Goal: Task Accomplishment & Management: Manage account settings

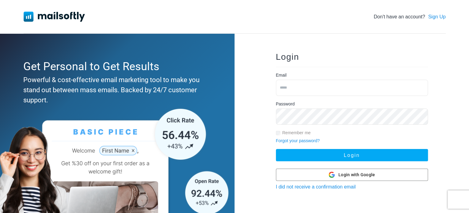
drag, startPoint x: 0, startPoint y: 0, endPoint x: 291, endPoint y: 88, distance: 304.4
click at [291, 88] on input "email" at bounding box center [352, 88] width 152 height 16
click at [284, 88] on input "email" at bounding box center [352, 88] width 152 height 16
type input "**********"
click at [276, 149] on button "Login" at bounding box center [352, 155] width 152 height 12
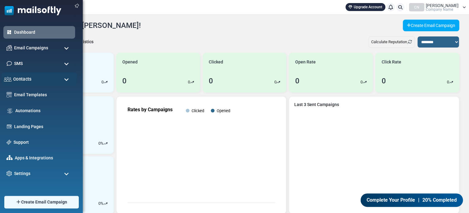
click at [59, 78] on div "Contacts" at bounding box center [39, 79] width 75 height 13
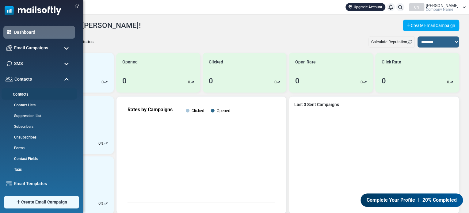
click at [25, 95] on link "Contacts" at bounding box center [39, 95] width 74 height 6
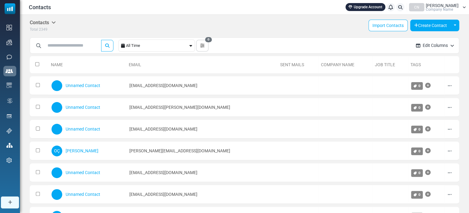
click at [51, 22] on h5 "Contacts" at bounding box center [43, 23] width 26 height 6
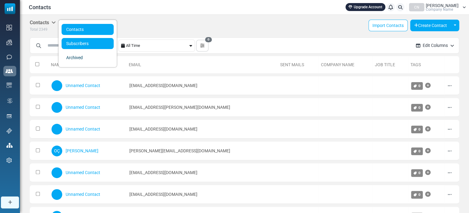
click at [80, 43] on link "Subscribers" at bounding box center [88, 43] width 52 height 11
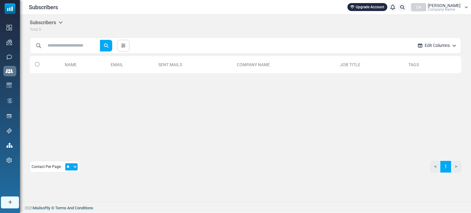
click at [52, 21] on h5 "Subscribers" at bounding box center [46, 23] width 33 height 6
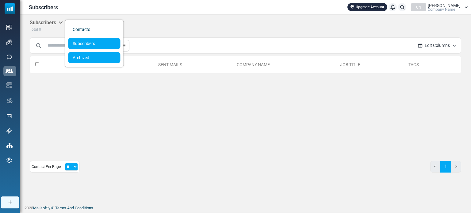
click at [81, 58] on link "Archived" at bounding box center [94, 57] width 52 height 11
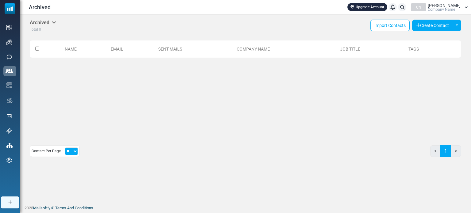
click at [47, 25] on h5 "Archived" at bounding box center [43, 23] width 26 height 6
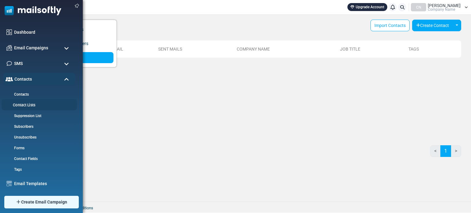
click at [29, 104] on link "Contact Lists" at bounding box center [39, 105] width 74 height 6
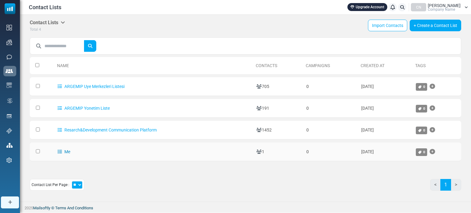
click at [67, 150] on link "Me" at bounding box center [64, 151] width 13 height 5
click at [100, 85] on link "ARGEMIP Uye Merkezleri Listesi" at bounding box center [91, 86] width 67 height 5
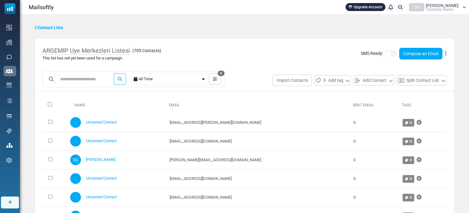
click at [57, 26] on link "Contact Lists" at bounding box center [49, 28] width 28 height 6
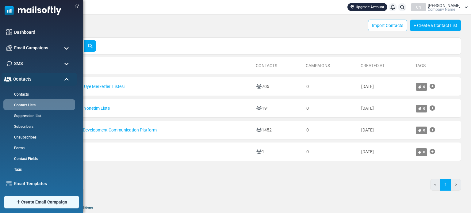
click at [67, 76] on div "Contacts" at bounding box center [39, 79] width 75 height 13
click at [37, 117] on link "Suppression List" at bounding box center [39, 116] width 74 height 6
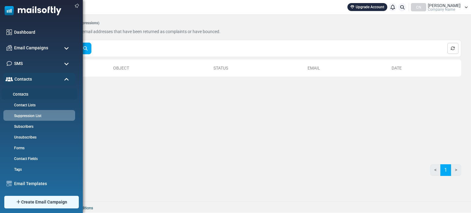
click at [24, 92] on link "Contacts" at bounding box center [39, 95] width 74 height 6
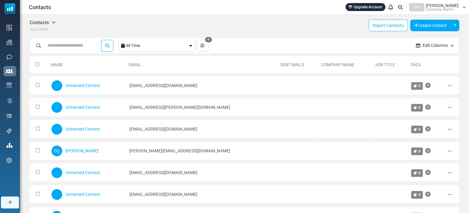
click at [453, 6] on div "Nihan Arat Company Name" at bounding box center [442, 7] width 33 height 8
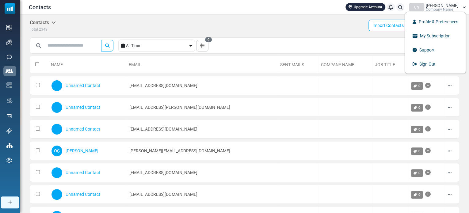
click at [453, 7] on div "Nihan Arat Company Name" at bounding box center [442, 7] width 33 height 8
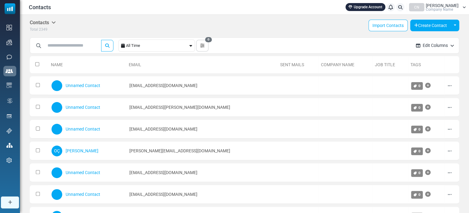
click at [289, 20] on div "Contacts Contacts Subscribers Archived Total 2349 Import Contacts Create Contac…" at bounding box center [244, 26] width 429 height 13
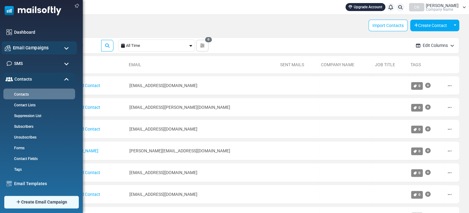
click at [54, 51] on div "Email Campaigns" at bounding box center [39, 47] width 75 height 13
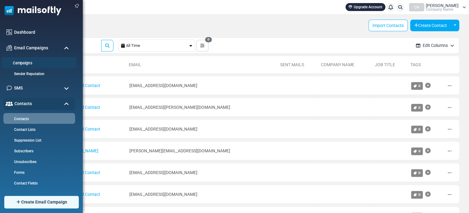
click at [29, 65] on link "Campaigns" at bounding box center [39, 63] width 74 height 6
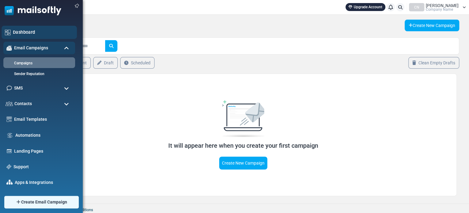
click at [17, 33] on link "Dashboard" at bounding box center [43, 32] width 61 height 7
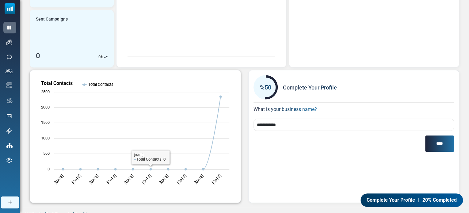
scroll to position [151, 0]
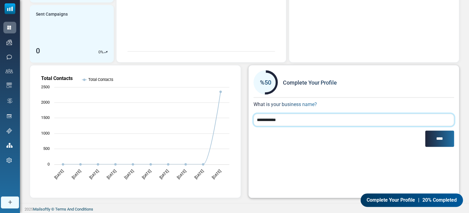
click at [267, 121] on input "**********" at bounding box center [353, 120] width 201 height 12
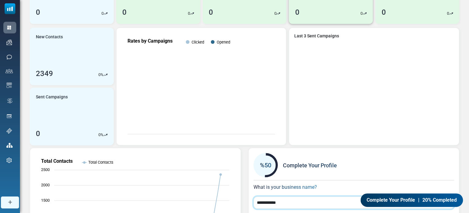
scroll to position [0, 0]
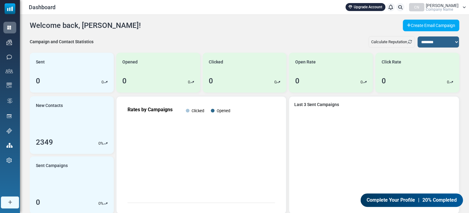
click at [237, 27] on div "Welcome back, [PERSON_NAME]! Create Email Campaign" at bounding box center [244, 26] width 429 height 12
click at [314, 32] on div "**********" at bounding box center [244, 184] width 449 height 339
drag, startPoint x: 239, startPoint y: 32, endPoint x: 244, endPoint y: 33, distance: 5.2
click at [239, 32] on div "**********" at bounding box center [244, 184] width 449 height 339
click at [211, 139] on rect "Rates by Campaigns" at bounding box center [201, 154] width 160 height 107
